Goal: Task Accomplishment & Management: Complete application form

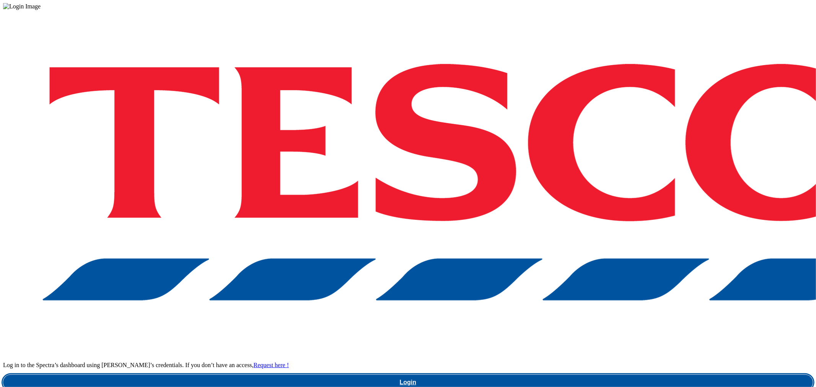
click at [614, 375] on link "Login" at bounding box center [408, 382] width 810 height 15
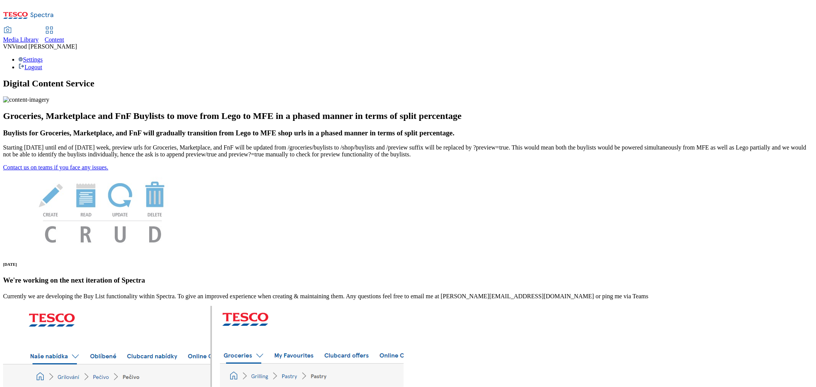
drag, startPoint x: 179, startPoint y: 17, endPoint x: 214, endPoint y: 0, distance: 39.0
click at [64, 36] on div "Content" at bounding box center [55, 39] width 20 height 7
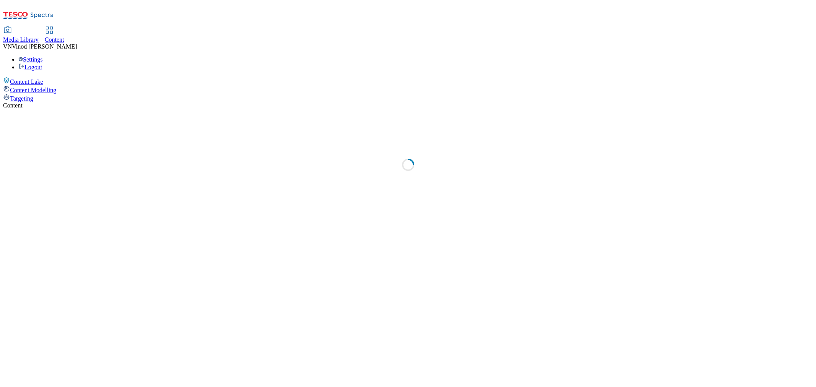
select select "ghs-[GEOGRAPHIC_DATA]"
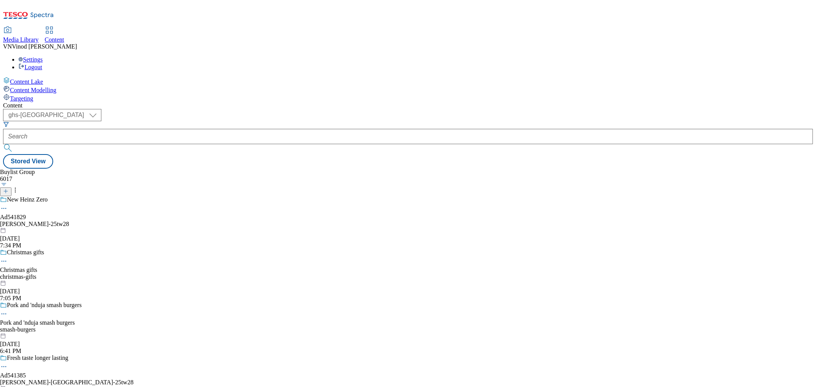
click at [8, 189] on icon at bounding box center [5, 191] width 5 height 5
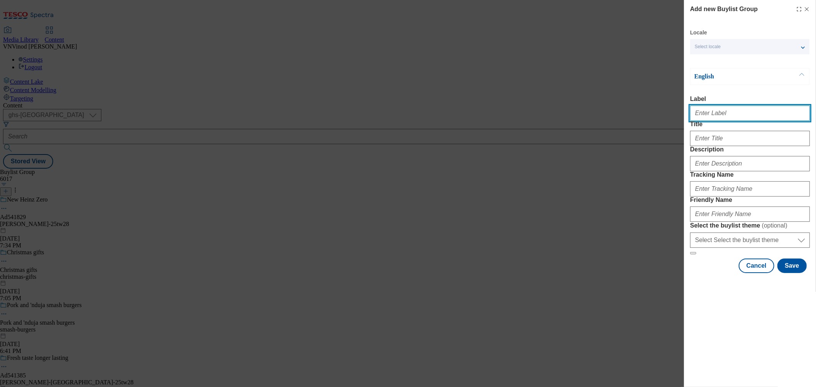
click at [721, 116] on input "Label" at bounding box center [750, 113] width 120 height 15
paste input "540948"
paste input "Princes"
click at [719, 116] on input "Ad540948 Princes" at bounding box center [750, 113] width 120 height 15
type input "Ad540948 princes"
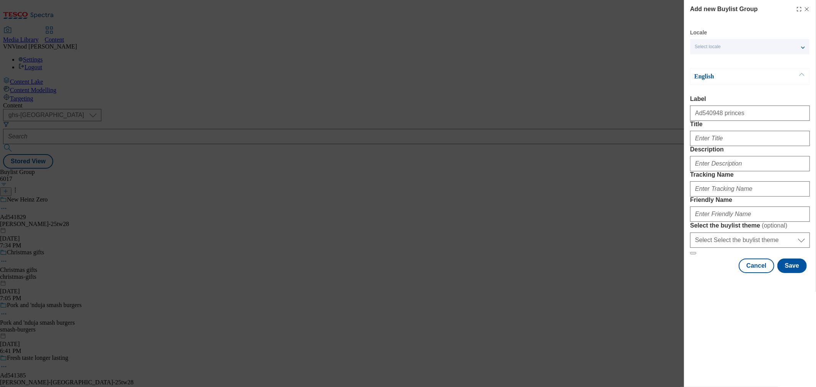
click at [716, 146] on div "Modal" at bounding box center [750, 137] width 120 height 18
click at [720, 146] on input "Title" at bounding box center [750, 138] width 120 height 15
paste input "Makes other beans taste half-baked"
type input "Makes other beans taste half-baked"
click at [721, 171] on input "Description" at bounding box center [750, 163] width 120 height 15
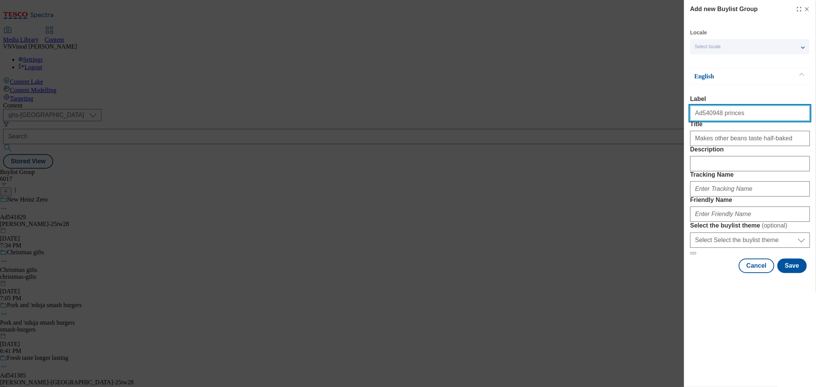
click at [703, 115] on input "Ad540948 princes" at bounding box center [750, 113] width 120 height 15
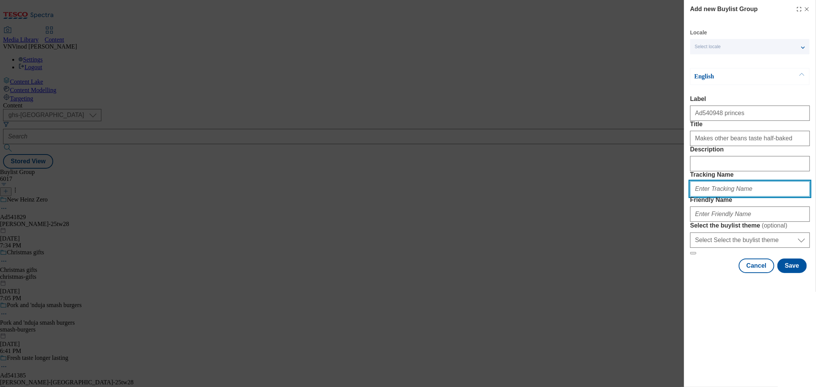
click at [724, 197] on input "Tracking Name" at bounding box center [750, 188] width 120 height 15
paste input "Ad540948"
click at [710, 197] on input "Dh_ADAd540948" at bounding box center [750, 188] width 120 height 15
drag, startPoint x: 735, startPoint y: 230, endPoint x: 623, endPoint y: 232, distance: 112.1
click at [623, 232] on div "Add new Buylist Group Locale Select locale English Welsh English Label Ad540948…" at bounding box center [408, 193] width 816 height 387
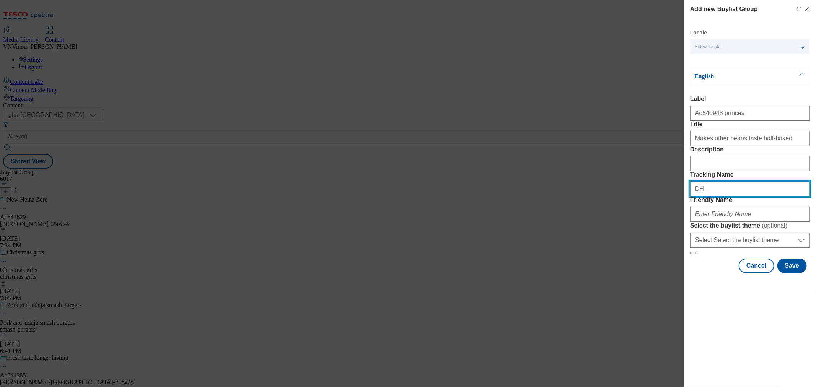
paste input "Ad540948"
click at [703, 197] on input "DH_Ad540948" at bounding box center [750, 188] width 120 height 15
type input "DH_AD540948"
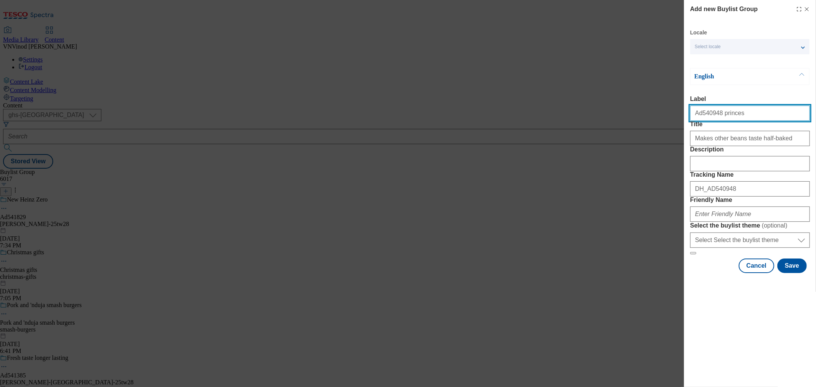
click at [721, 115] on input "Ad540948 princes" at bounding box center [750, 113] width 120 height 15
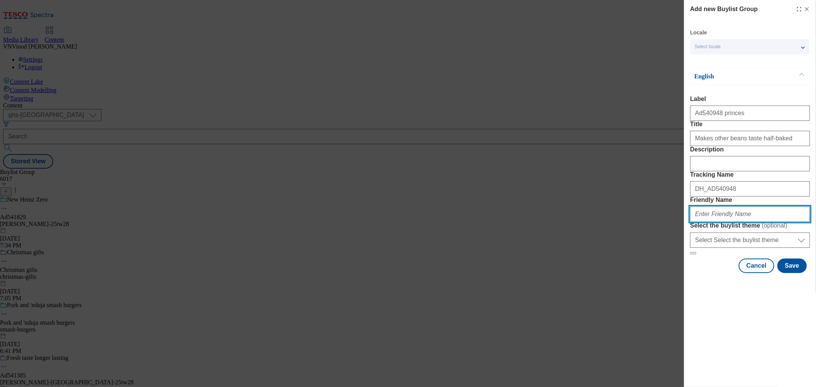
click at [728, 222] on input "Friendly Name" at bounding box center [750, 214] width 120 height 15
paste input "princes"
paste input "Branstonx"
click at [713, 222] on input "princes-Branstonx" at bounding box center [750, 214] width 120 height 15
click at [742, 222] on input "princes-branstonx" at bounding box center [750, 214] width 120 height 15
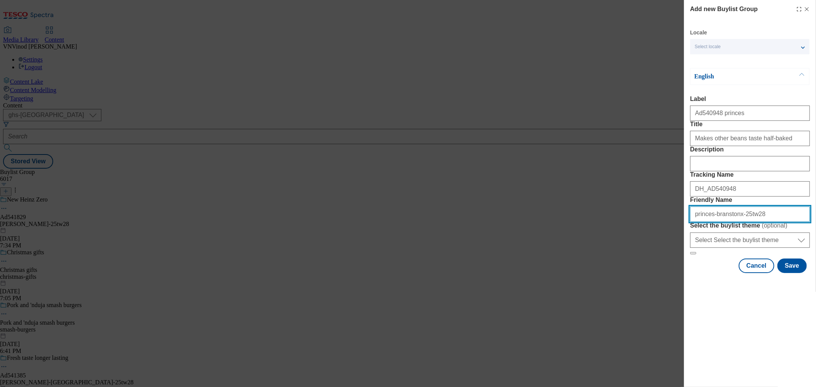
drag, startPoint x: 761, startPoint y: 266, endPoint x: 417, endPoint y: 269, distance: 343.2
click at [419, 269] on div "Add new Buylist Group Locale Select locale English Welsh English Label Ad540948…" at bounding box center [408, 193] width 816 height 387
type input "princes-branstonx-25tw28"
click at [794, 273] on button "Save" at bounding box center [791, 266] width 29 height 15
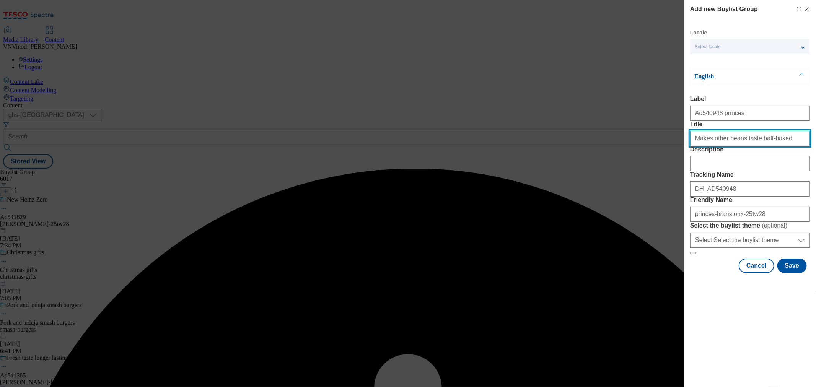
drag, startPoint x: 776, startPoint y: 157, endPoint x: 787, endPoint y: 161, distance: 11.5
click at [776, 146] on input "Makes other beans taste half-baked" at bounding box center [750, 138] width 120 height 15
type input "Makes other beans taste half-baked"
click at [797, 273] on button "Save" at bounding box center [791, 266] width 29 height 15
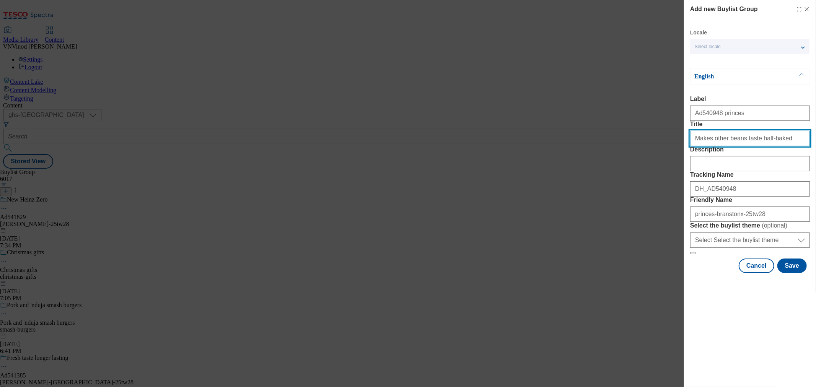
click at [777, 146] on input "Title" at bounding box center [750, 138] width 120 height 15
type input "Makes other beans taste half-baked"
click at [792, 273] on button "Save" at bounding box center [791, 266] width 29 height 15
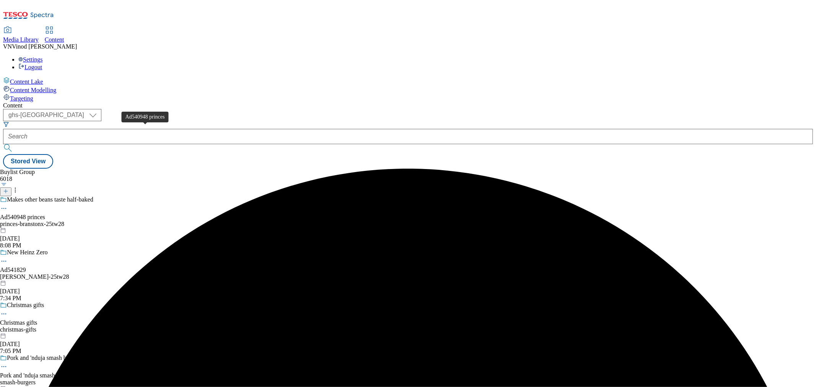
click at [45, 214] on div "Ad540948 princes" at bounding box center [22, 217] width 45 height 7
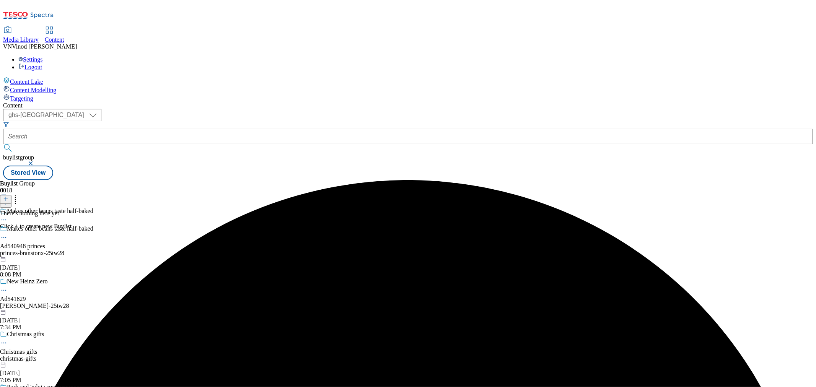
click at [8, 199] on line at bounding box center [6, 199] width 4 height 0
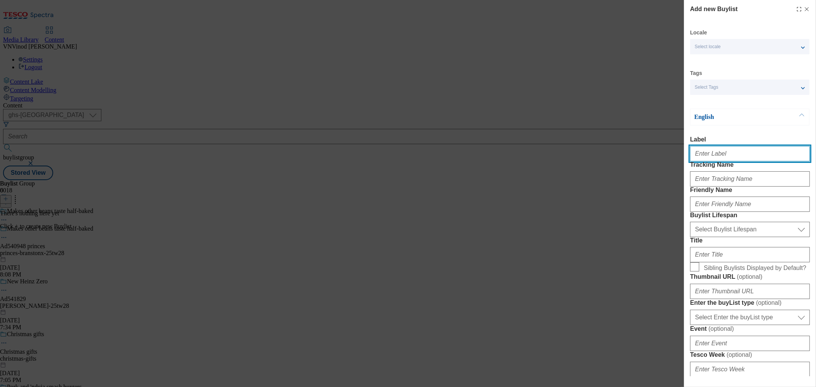
click at [721, 155] on input "Label" at bounding box center [750, 153] width 120 height 15
paste input "540948"
type input "Ad540948"
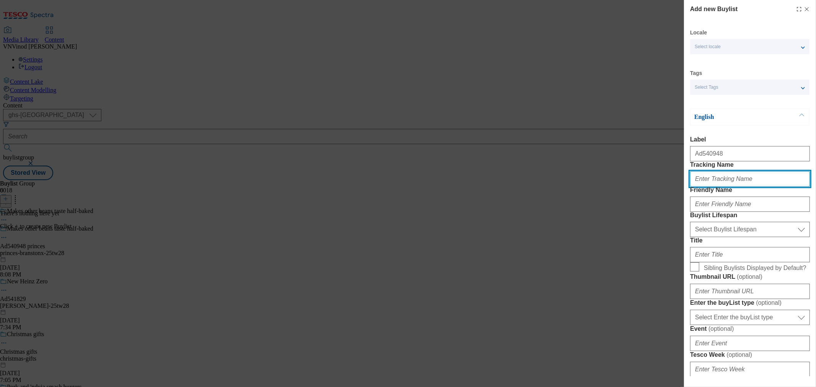
click at [720, 187] on input "Tracking Name" at bounding box center [750, 178] width 120 height 15
paste input "540948"
type input "DH_AD540948"
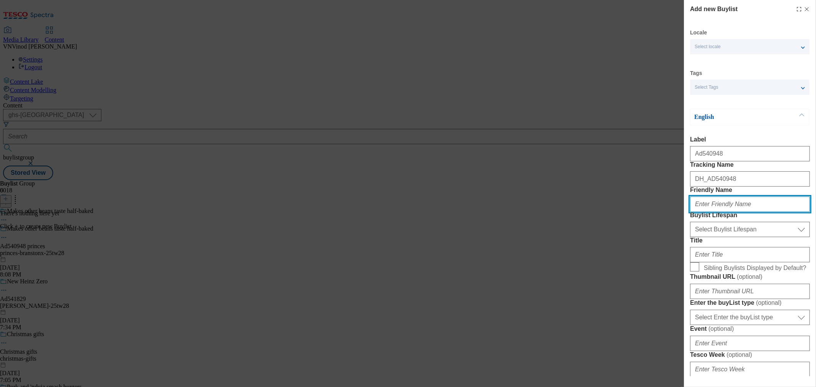
click at [737, 212] on input "Friendly Name" at bounding box center [750, 204] width 120 height 15
paste input "princes"
type input "princes"
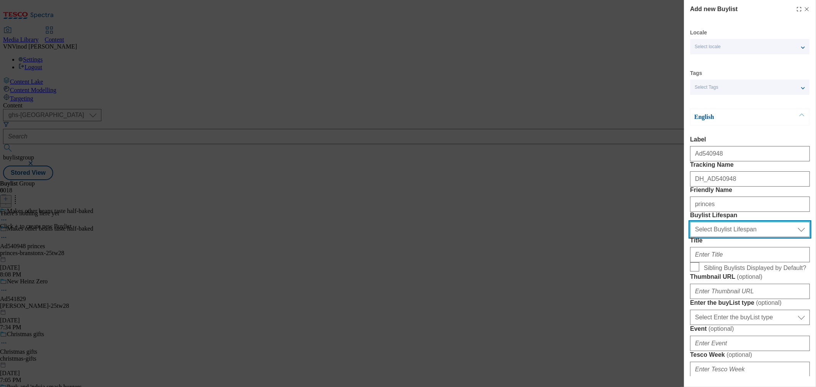
click at [725, 237] on select "Select Buylist Lifespan evergreen seasonal tactical" at bounding box center [750, 229] width 120 height 15
select select "tactical"
click at [690, 237] on select "Select Buylist Lifespan evergreen seasonal tactical" at bounding box center [750, 229] width 120 height 15
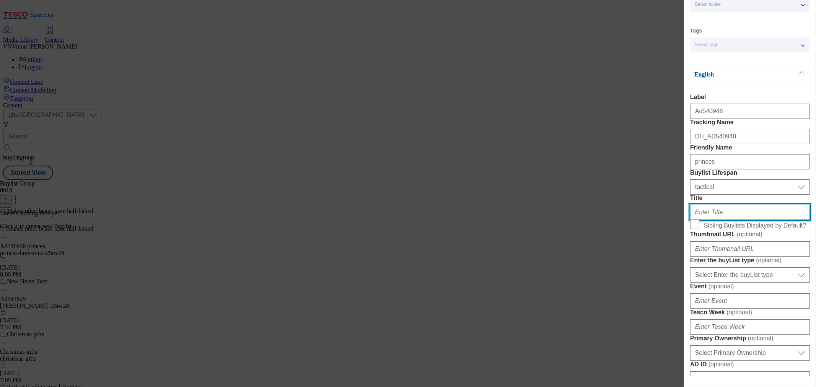
click at [720, 220] on input "Title" at bounding box center [750, 212] width 120 height 15
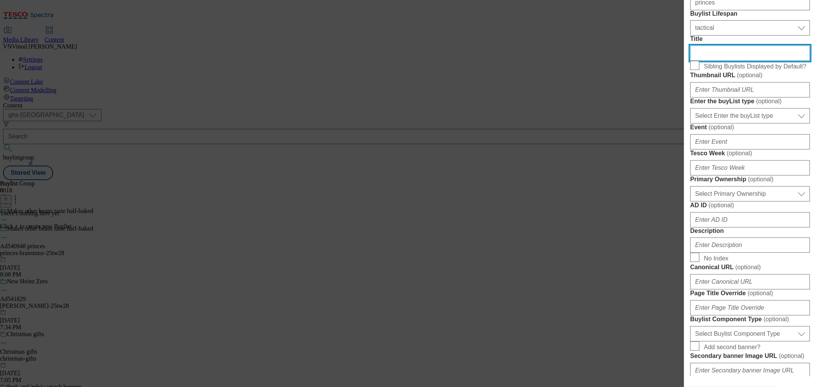
scroll to position [212, 0]
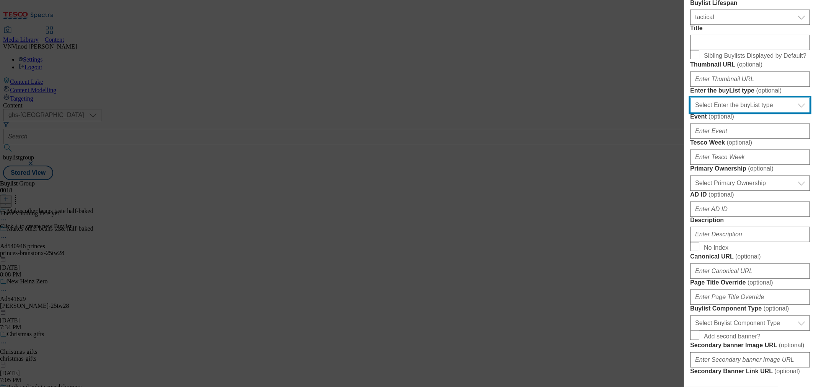
click at [762, 113] on select "Select Enter the buyList type event supplier funded long term >4 weeks supplier…" at bounding box center [750, 105] width 120 height 15
select select "supplier funded short term 1-3 weeks"
click at [690, 113] on select "Select Enter the buyList type event supplier funded long term >4 weeks supplier…" at bounding box center [750, 105] width 120 height 15
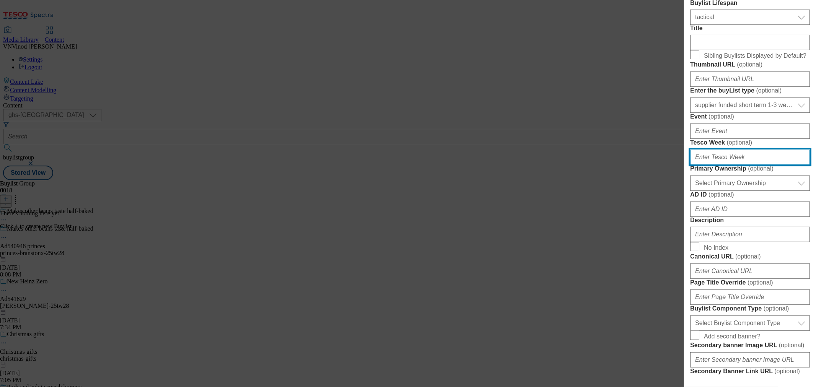
click at [719, 165] on input "Tesco Week ( optional )" at bounding box center [750, 157] width 120 height 15
type input "28"
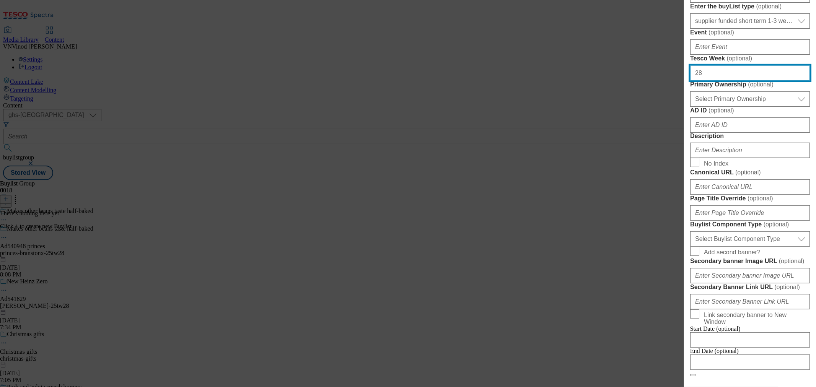
scroll to position [297, 0]
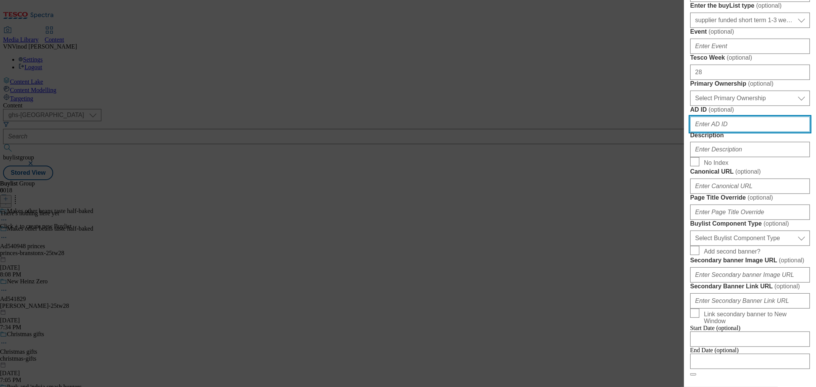
click at [734, 132] on input "AD ID ( optional )" at bounding box center [750, 124] width 120 height 15
paste input "540948"
type input "540948"
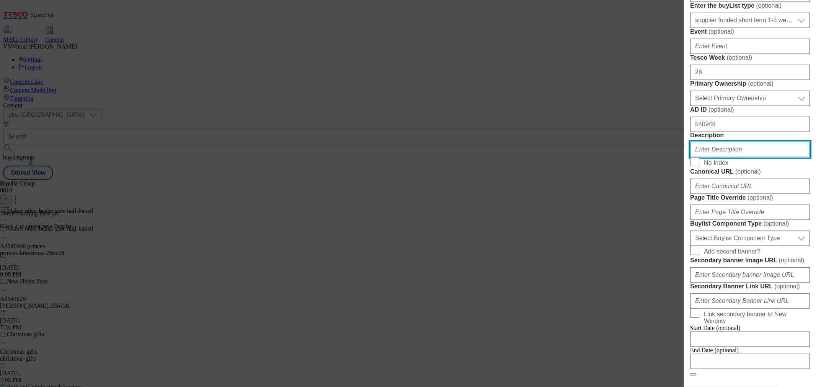
click at [730, 157] on input "Description" at bounding box center [750, 149] width 120 height 15
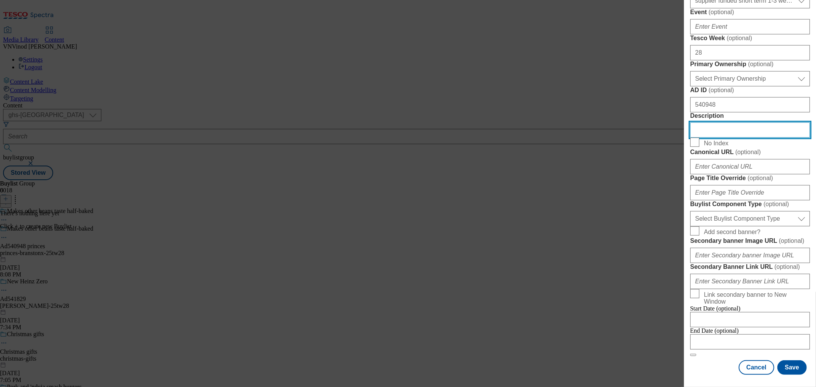
scroll to position [468, 0]
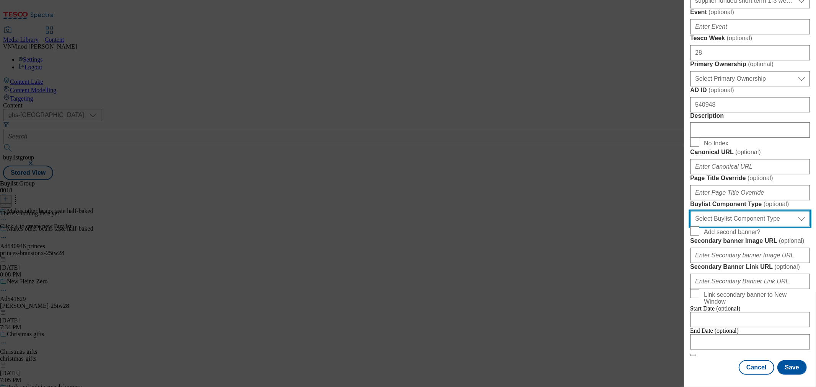
click at [761, 227] on select "Select Buylist Component Type Banner Competition Header Meal" at bounding box center [750, 218] width 120 height 15
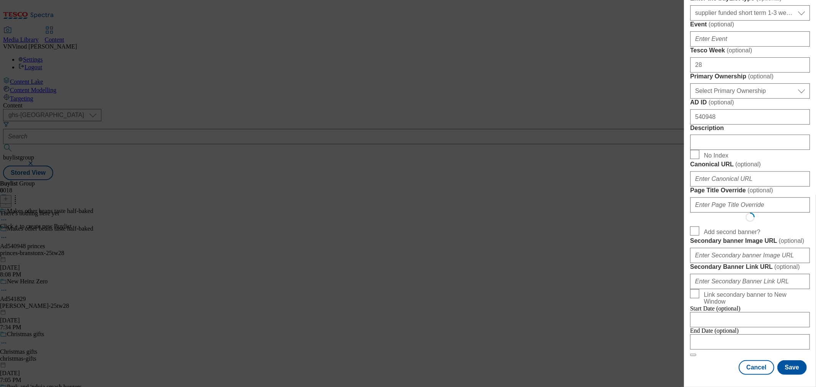
select select "Banner"
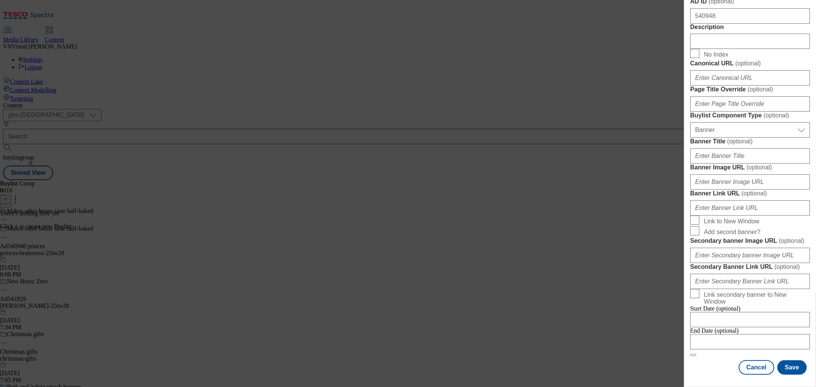
scroll to position [738, 0]
click at [738, 334] on input "Modal" at bounding box center [750, 341] width 120 height 15
select select "2025"
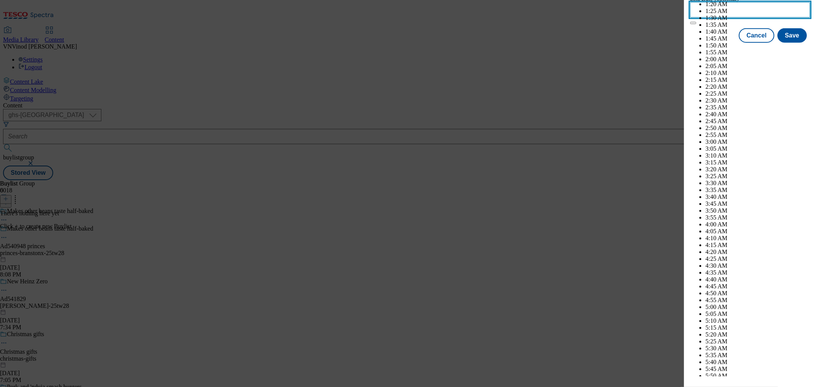
scroll to position [3417, 0]
select select "November"
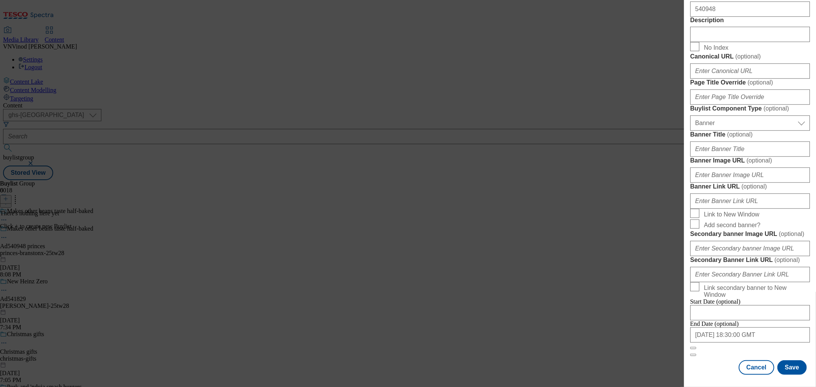
click at [791, 360] on button "Save" at bounding box center [791, 367] width 29 height 15
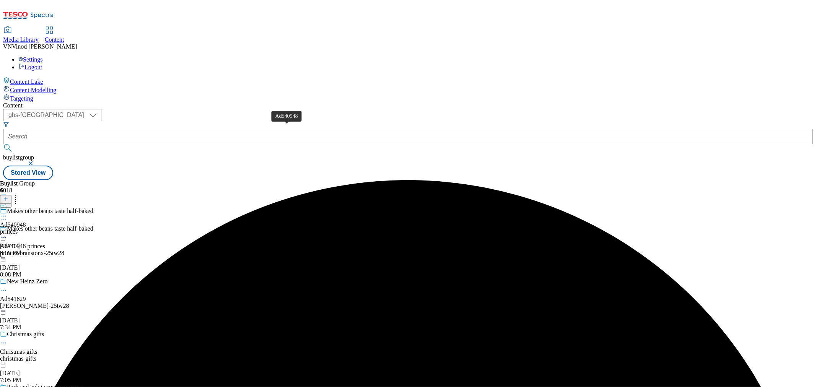
click at [26, 222] on div "Ad540948" at bounding box center [13, 225] width 26 height 7
click at [8, 196] on icon at bounding box center [5, 198] width 5 height 5
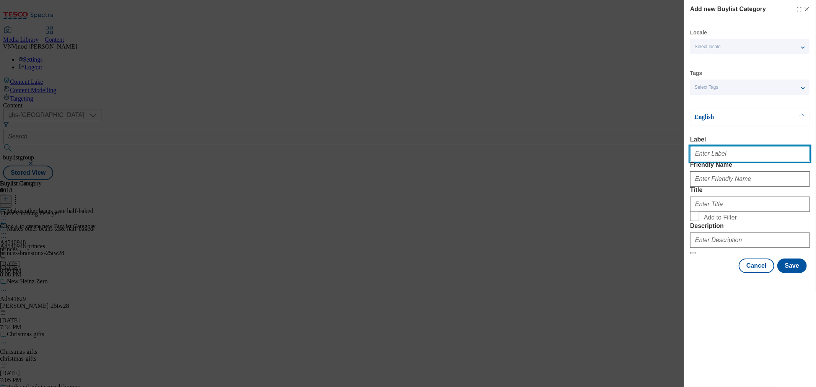
click at [729, 156] on input "Label" at bounding box center [750, 153] width 120 height 15
paste input "540948"
type input "Ad540948"
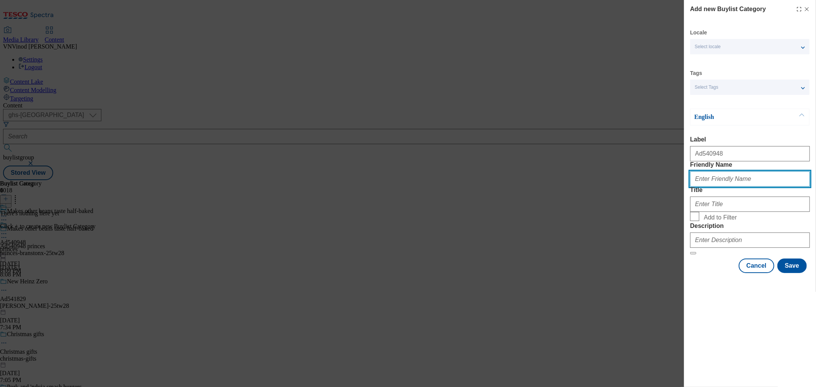
click at [726, 187] on input "Friendly Name" at bounding box center [750, 178] width 120 height 15
paste input "princes-branstonx"
type input "princes-branstonx"
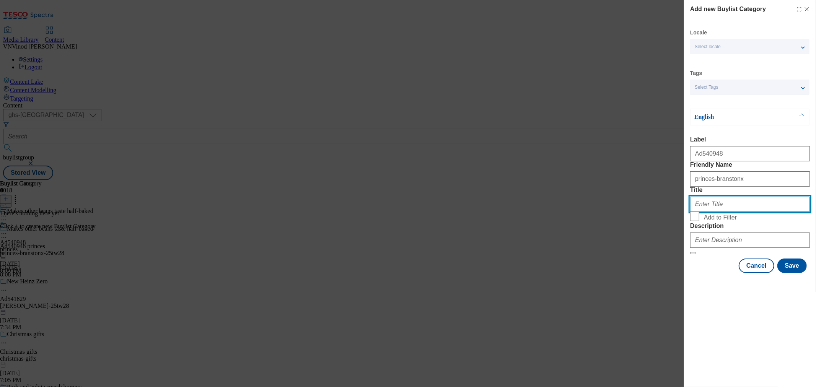
click at [716, 212] on input "Title" at bounding box center [750, 204] width 120 height 15
paste input "Princes"
type input "Princes"
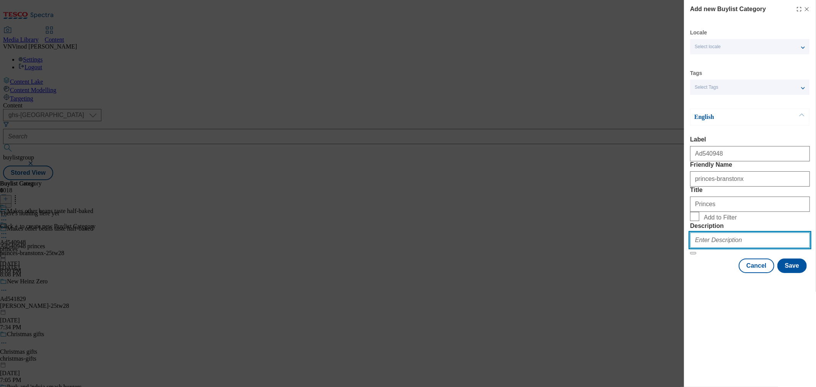
click at [725, 248] on input "Description" at bounding box center [750, 240] width 120 height 15
click at [790, 273] on button "Save" at bounding box center [791, 266] width 29 height 15
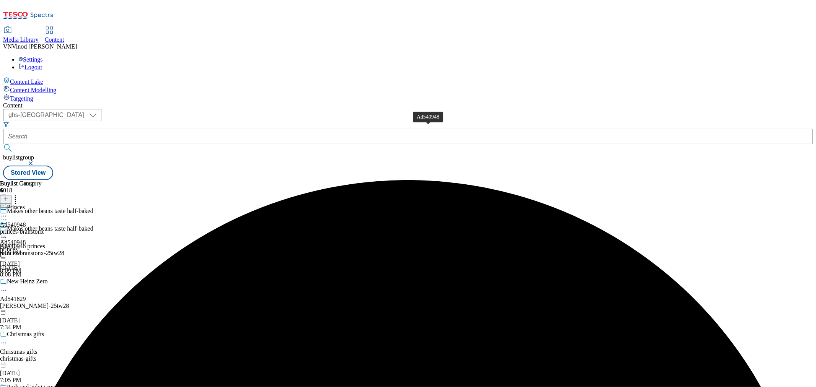
drag, startPoint x: 411, startPoint y: 131, endPoint x: 574, endPoint y: 125, distance: 163.1
click at [26, 222] on div "Ad540948" at bounding box center [13, 225] width 26 height 7
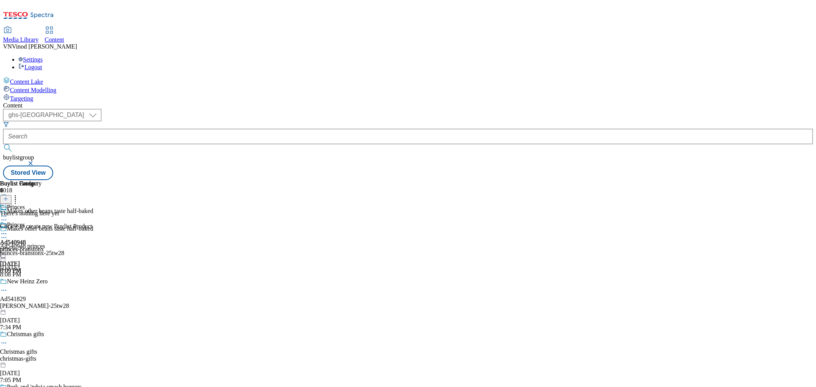
click at [8, 196] on icon at bounding box center [5, 198] width 5 height 5
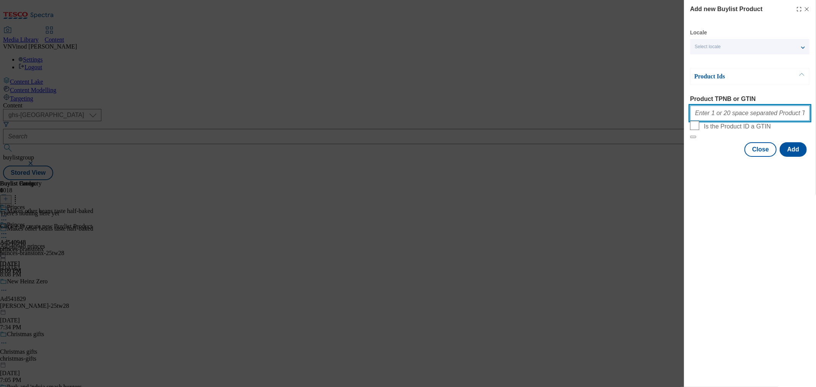
click at [736, 113] on input "Product TPNB or GTIN" at bounding box center [750, 113] width 120 height 15
paste input "54167970 54171858"
type input "54167970 54171858"
click at [796, 157] on button "Add" at bounding box center [793, 149] width 27 height 15
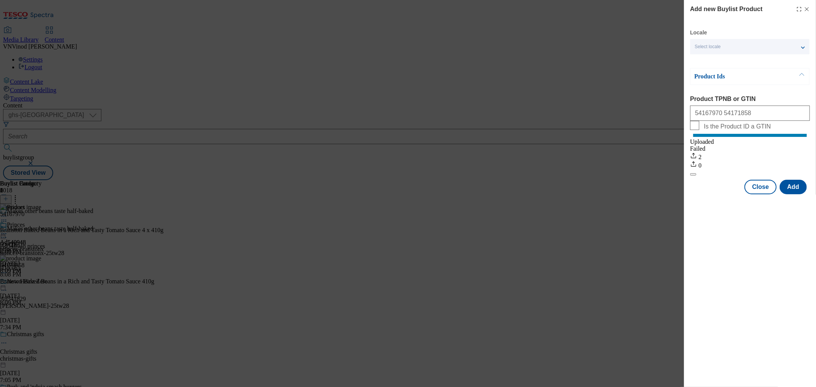
click at [807, 10] on icon "Modal" at bounding box center [807, 9] width 6 height 6
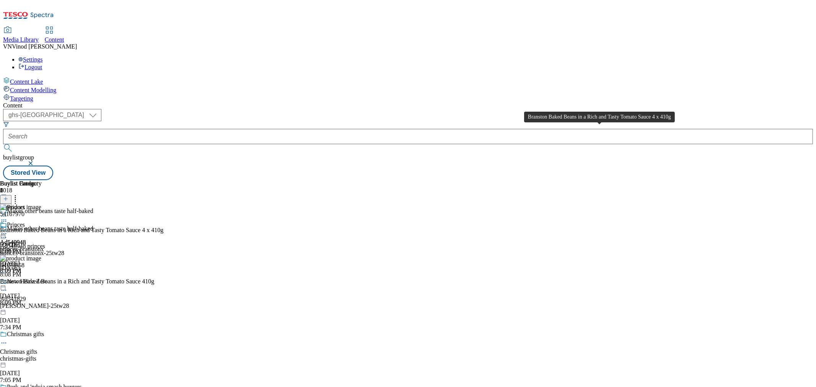
click at [163, 227] on div "Branston Baked Beans in a Rich and Tasty Tomato Sauce 4 x 410g" at bounding box center [81, 230] width 163 height 7
copy div "Branston Baked Beans in a Rich and Tasty Tomato Sauce 4 x 410g"
click at [8, 234] on icon at bounding box center [4, 238] width 8 height 8
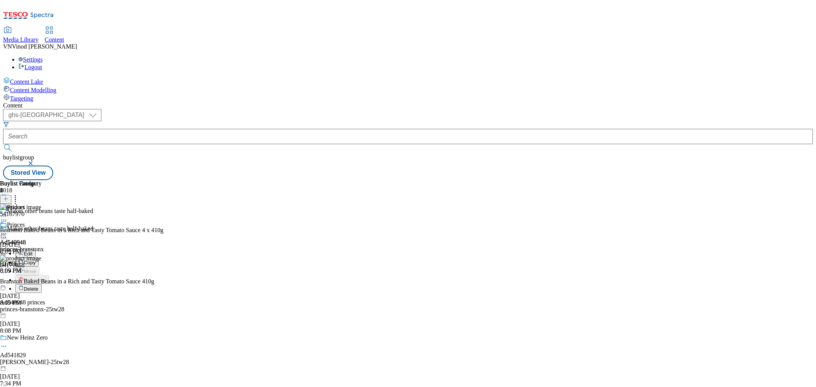
click at [36, 249] on button "Edit" at bounding box center [25, 253] width 20 height 9
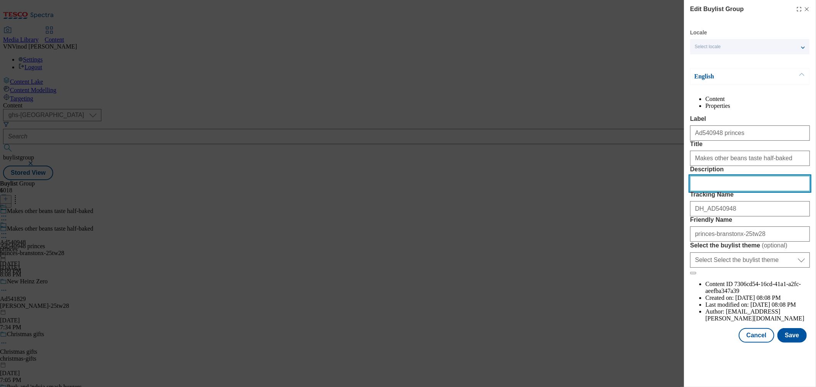
click at [725, 191] on input "Description" at bounding box center [750, 183] width 120 height 15
paste input "Branston Baked Beans in a Rich and Tasty Tomato Sauce 4 x 410g"
type input "Branston Baked Beans in a Rich and Tasty Tomato Sauce 4 x 410g"
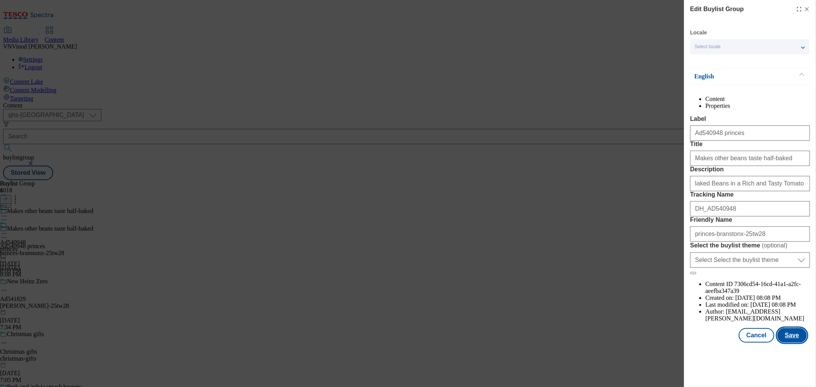
click at [788, 343] on button "Save" at bounding box center [791, 335] width 29 height 15
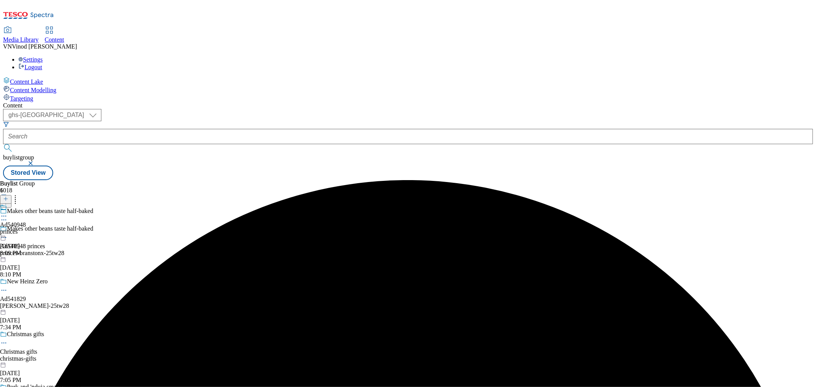
click at [8, 212] on icon at bounding box center [4, 216] width 8 height 8
click at [36, 228] on button "Edit" at bounding box center [25, 232] width 20 height 9
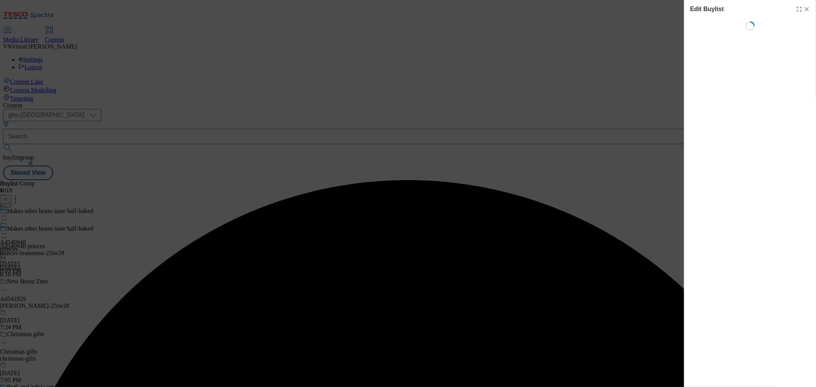
select select "tactical"
select select "supplier funded short term 1-3 weeks"
select select "Banner"
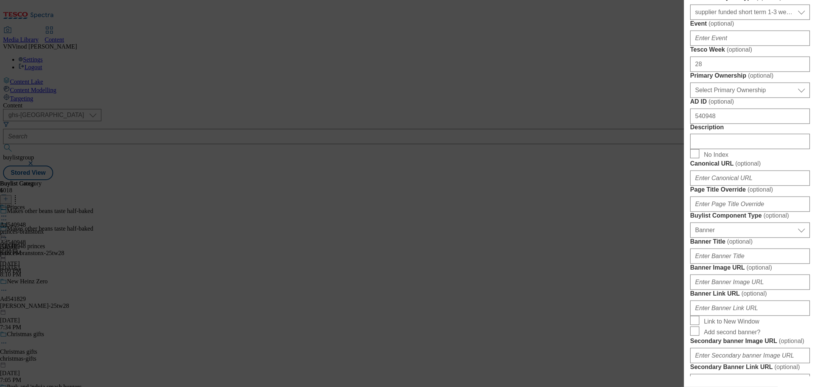
scroll to position [340, 0]
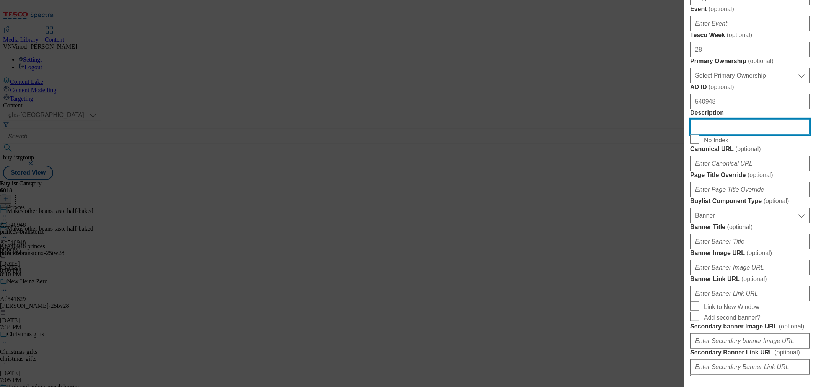
click at [719, 135] on input "Description" at bounding box center [750, 126] width 120 height 15
paste input "Branston Baked Beans in a Rich and Tasty Tomato Sauce 4 x 410g"
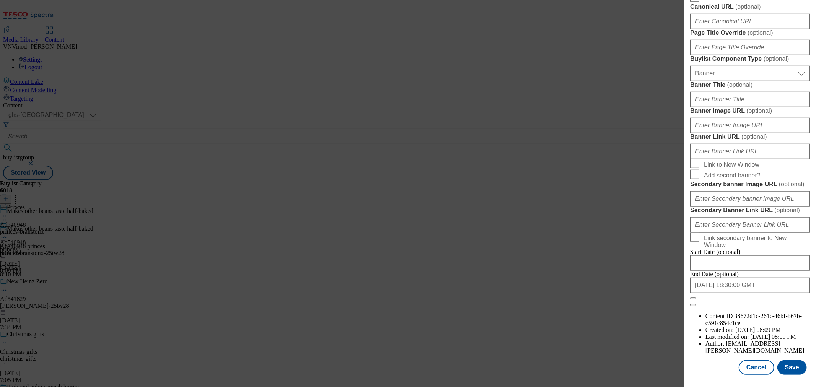
scroll to position [771, 0]
type input "Branston Baked Beans in a Rich and Tasty Tomato Sauce 4 x 410g"
click at [788, 360] on button "Save" at bounding box center [791, 367] width 29 height 15
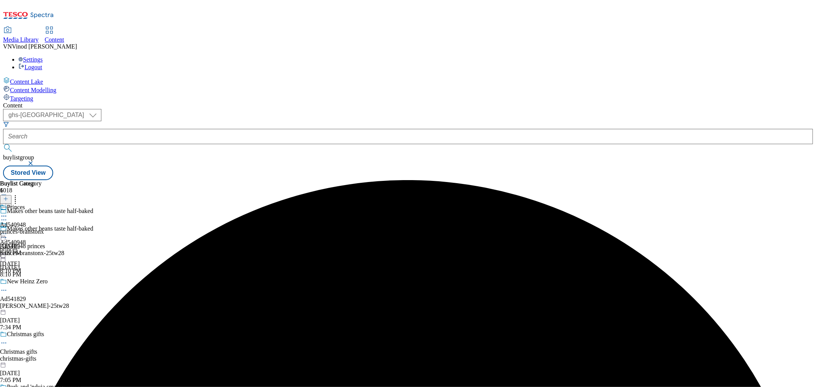
click at [8, 212] on icon at bounding box center [4, 216] width 8 height 8
click at [36, 228] on button "Edit" at bounding box center [25, 232] width 20 height 9
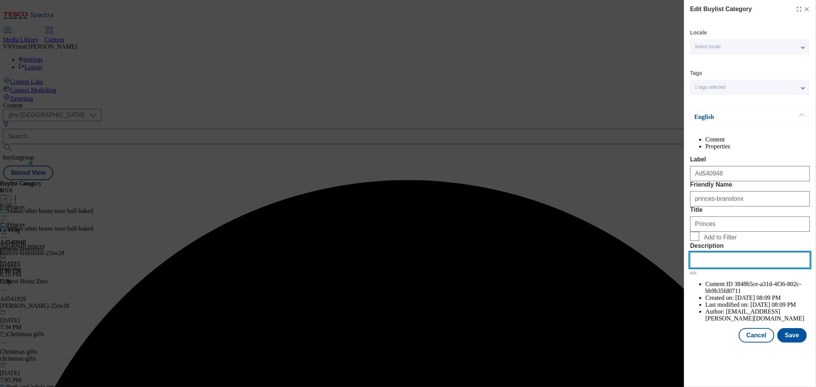
click at [720, 268] on input "Description" at bounding box center [750, 260] width 120 height 15
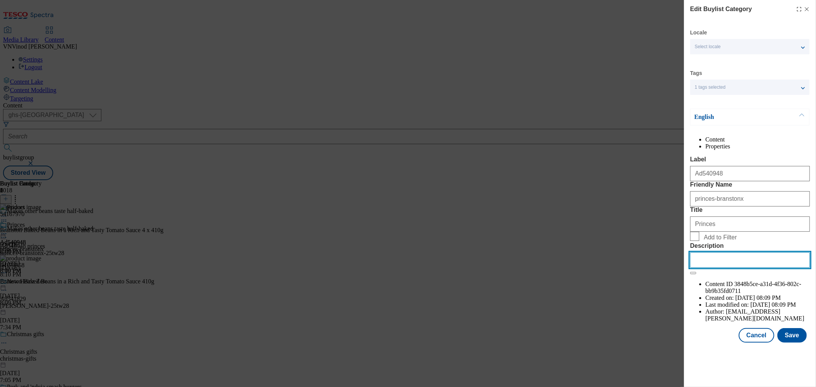
paste input "Branston Baked Beans in a Rich and Tasty Tomato Sauce 4 x 410g"
type input "Branston Baked Beans in a Rich and Tasty Tomato Sauce 4 x 410g"
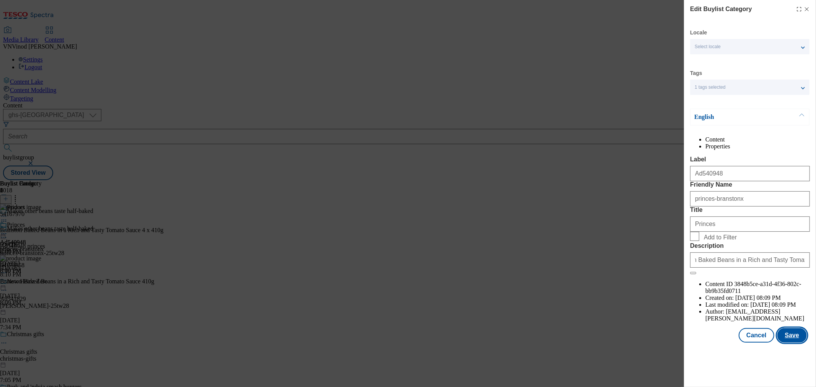
click at [798, 343] on button "Save" at bounding box center [791, 335] width 29 height 15
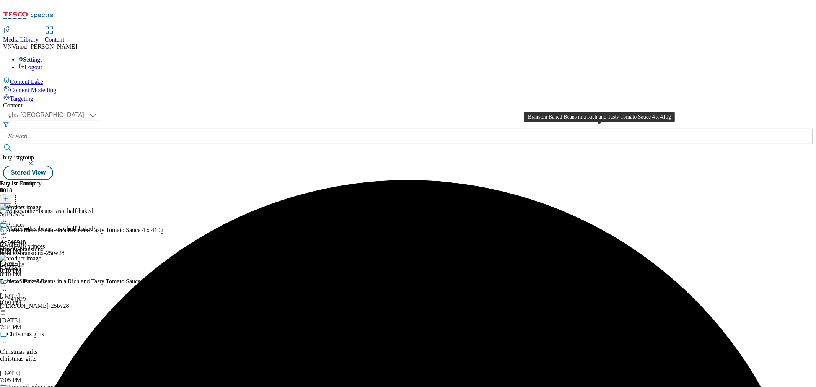
click at [163, 227] on div "Branston Baked Beans in a Rich and Tasty Tomato Sauce 4 x 410g" at bounding box center [81, 230] width 163 height 7
copy div "Branston Baked Beans in a Rich and Tasty Tomato Sauce 4 x 410g"
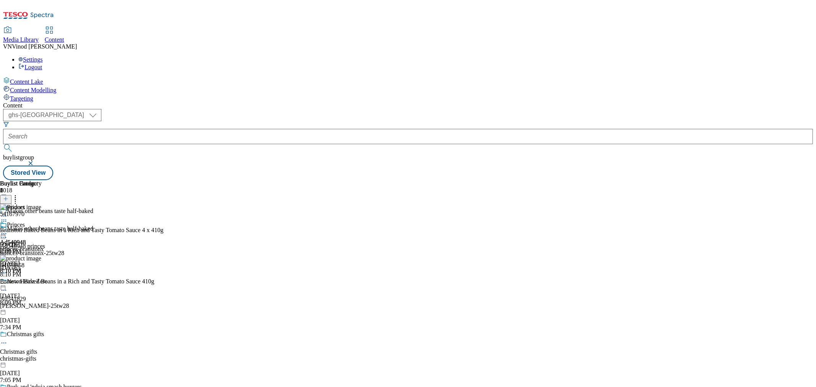
click at [8, 234] on icon at bounding box center [4, 238] width 8 height 8
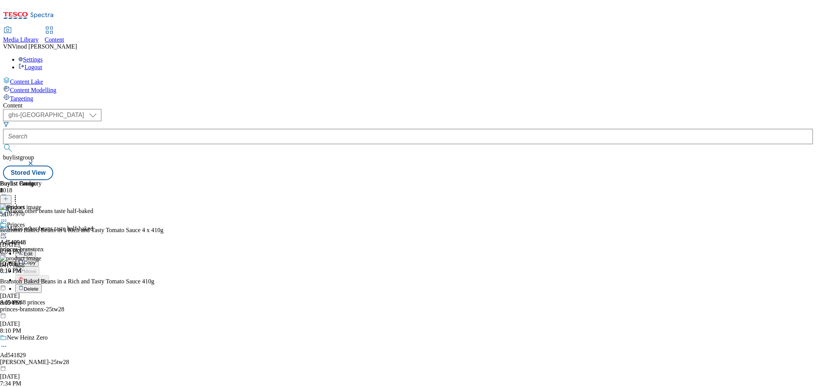
click at [36, 249] on button "Edit" at bounding box center [25, 253] width 20 height 9
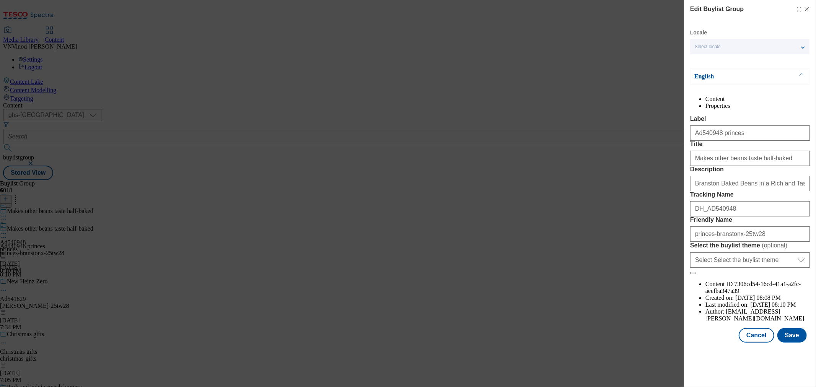
click at [804, 8] on icon "Modal" at bounding box center [807, 9] width 6 height 6
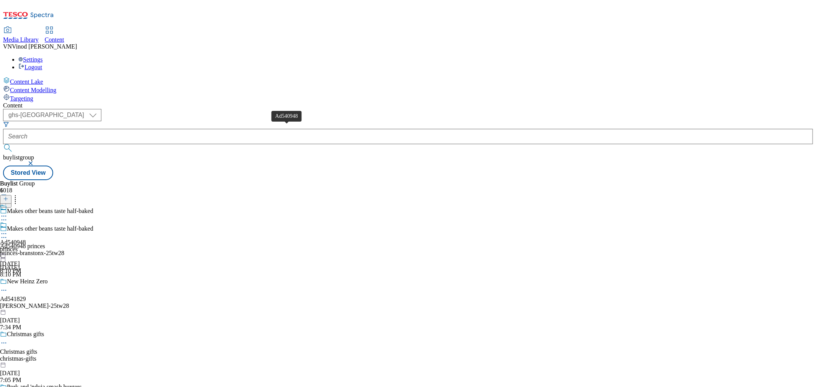
click at [26, 239] on div "Ad540948" at bounding box center [13, 242] width 26 height 7
click at [45, 243] on div "Ad540948 princes" at bounding box center [22, 246] width 45 height 7
click at [5, 233] on circle at bounding box center [3, 233] width 1 height 1
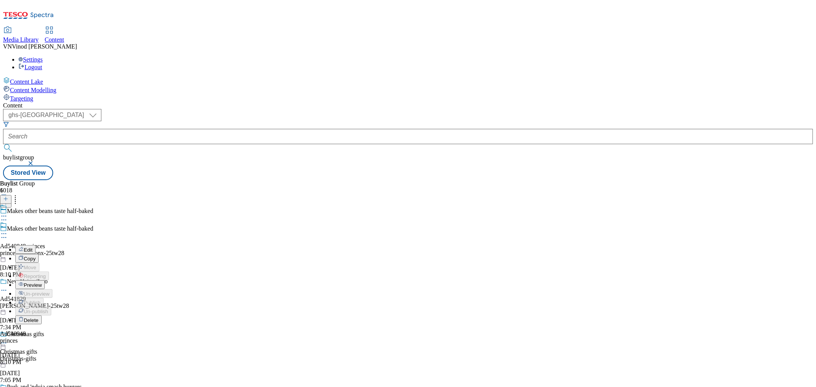
click at [36, 245] on button "Edit" at bounding box center [25, 249] width 20 height 9
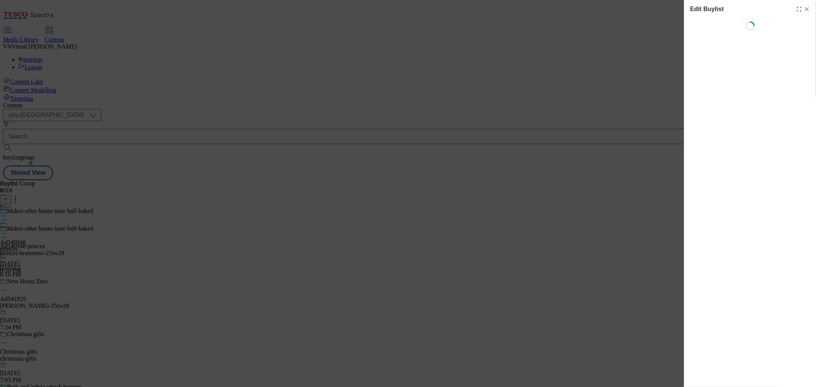
select select "tactical"
select select "supplier funded short term 1-3 weeks"
select select "Banner"
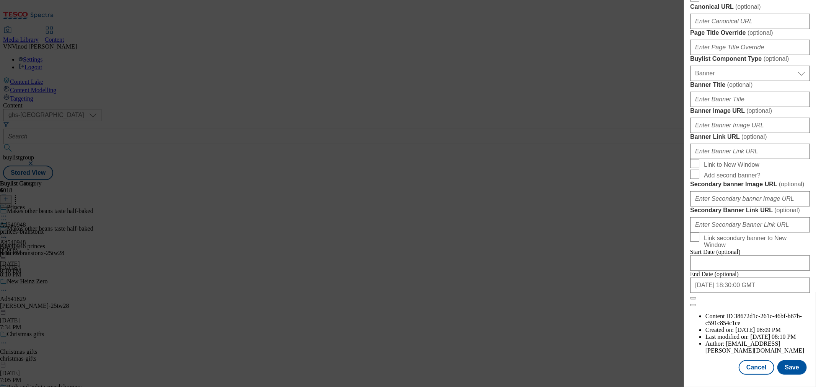
scroll to position [425, 0]
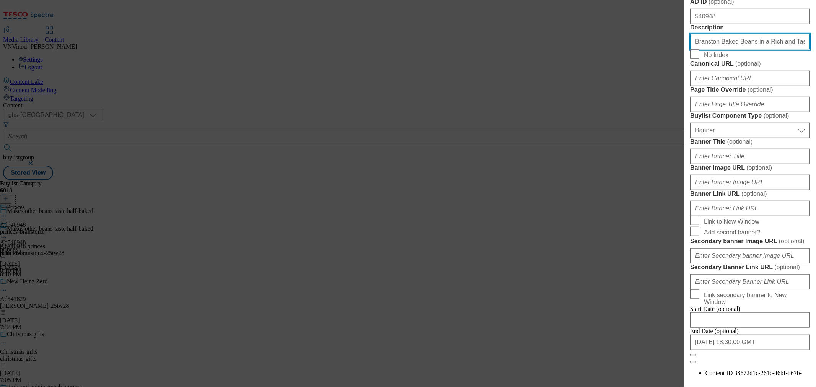
click at [738, 49] on input "Branston Baked Beans in a Rich and Tasty Tomato Sauce 4 x 410g" at bounding box center [750, 41] width 120 height 15
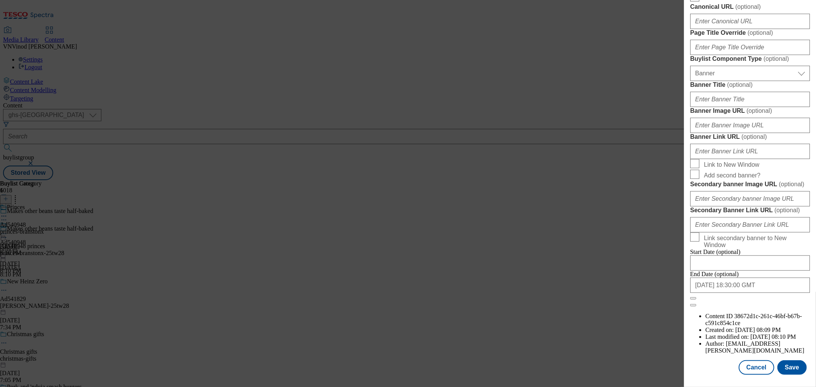
scroll to position [771, 0]
click at [797, 361] on button "Save" at bounding box center [791, 367] width 29 height 15
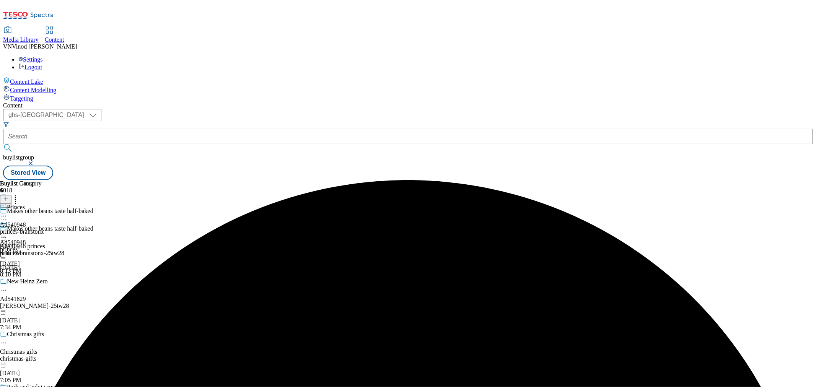
click at [45, 243] on div "Ad540948 princes" at bounding box center [22, 246] width 45 height 7
